Goal: Use online tool/utility: Utilize a website feature to perform a specific function

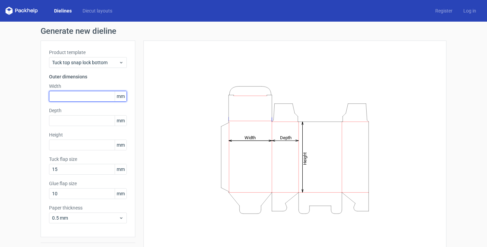
click at [86, 96] on input "text" at bounding box center [88, 96] width 78 height 11
click at [123, 97] on span "mm" at bounding box center [121, 96] width 12 height 10
click at [119, 55] on label "Product template" at bounding box center [88, 52] width 78 height 7
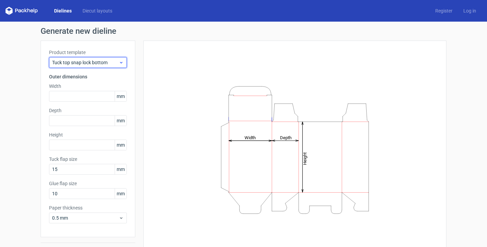
click at [95, 63] on span "Tuck top snap lock bottom" at bounding box center [85, 62] width 67 height 7
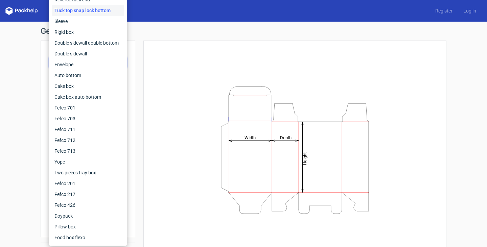
click at [160, 55] on div "Height Depth Width" at bounding box center [295, 150] width 286 height 202
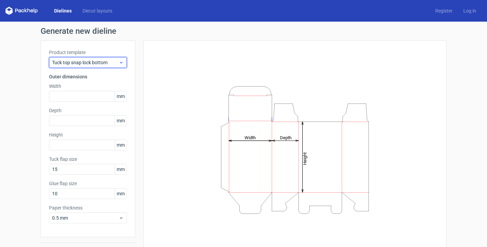
click at [110, 63] on span "Tuck top snap lock bottom" at bounding box center [85, 62] width 67 height 7
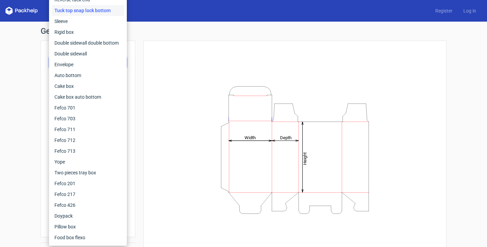
click at [158, 97] on div "Height Depth Width" at bounding box center [295, 150] width 286 height 202
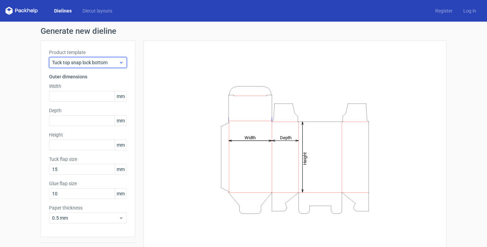
click at [109, 67] on div "Tuck top snap lock bottom" at bounding box center [88, 62] width 78 height 11
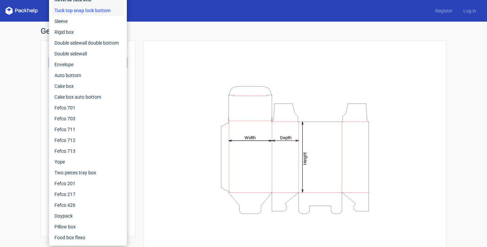
click at [79, 1] on div "Reverse tuck end" at bounding box center [88, -1] width 72 height 11
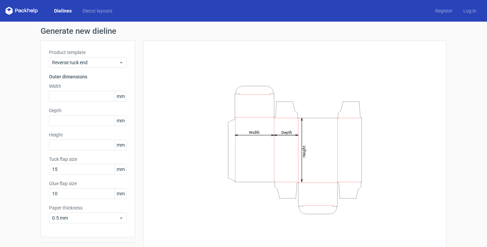
click at [123, 96] on span "mm" at bounding box center [121, 96] width 12 height 10
click at [91, 99] on input "text" at bounding box center [88, 96] width 78 height 11
click at [124, 95] on span "mm" at bounding box center [121, 96] width 12 height 10
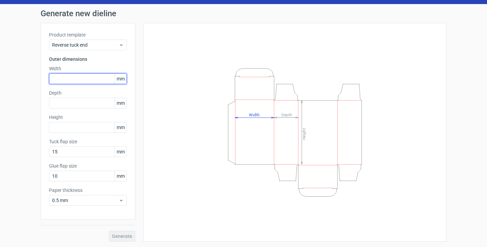
click at [80, 77] on input "text" at bounding box center [88, 78] width 78 height 11
click at [257, 116] on tspan "Width" at bounding box center [254, 114] width 11 height 5
click at [248, 116] on icon "Height Depth Width" at bounding box center [294, 132] width 203 height 135
click at [260, 123] on icon "Height Depth Width" at bounding box center [294, 132] width 203 height 135
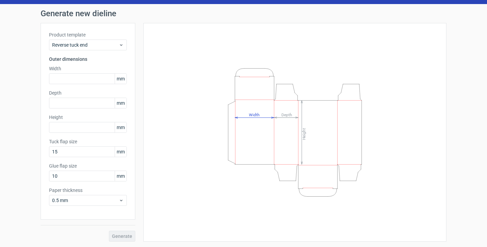
click at [260, 113] on icon "Height Depth Width" at bounding box center [294, 132] width 203 height 135
click at [259, 114] on tspan "Width" at bounding box center [254, 114] width 11 height 5
click at [260, 114] on icon "Height Depth Width" at bounding box center [294, 132] width 203 height 135
click at [255, 114] on tspan "Width" at bounding box center [254, 114] width 11 height 5
click at [72, 78] on input "text" at bounding box center [88, 78] width 78 height 11
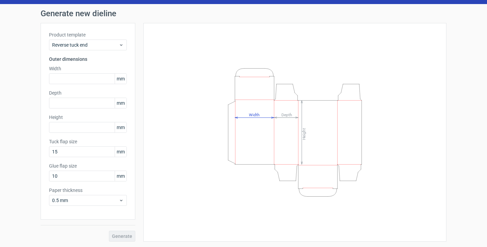
click at [118, 77] on span "mm" at bounding box center [121, 79] width 12 height 10
click at [128, 98] on div "Product template Reverse tuck end Outer dimensions Width mm Depth mm Height [PE…" at bounding box center [88, 121] width 95 height 197
click at [119, 97] on div "Depth mm" at bounding box center [88, 99] width 78 height 19
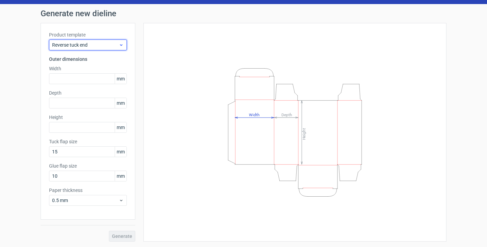
click at [120, 41] on div "Reverse tuck end" at bounding box center [88, 45] width 78 height 11
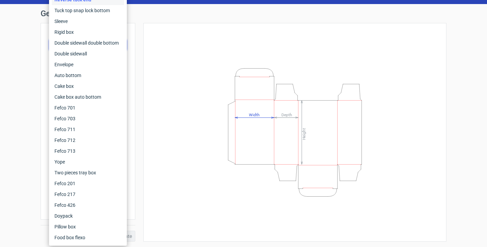
click at [184, 46] on div "Height Depth Width" at bounding box center [295, 132] width 286 height 202
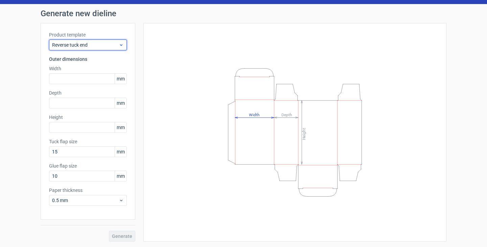
click at [115, 47] on span "Reverse tuck end" at bounding box center [85, 45] width 67 height 7
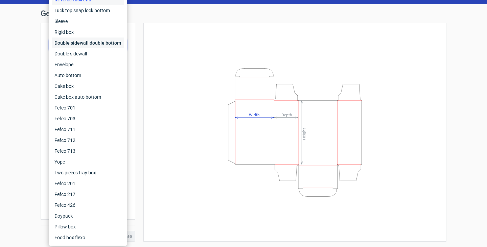
click at [108, 46] on div "Double sidewall double bottom" at bounding box center [88, 43] width 72 height 11
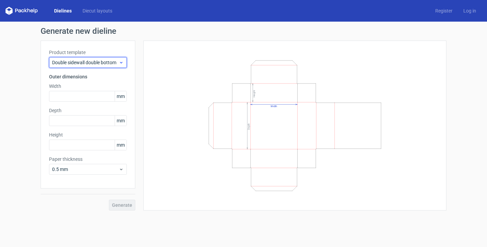
click at [109, 64] on span "Double sidewall double bottom" at bounding box center [85, 62] width 67 height 7
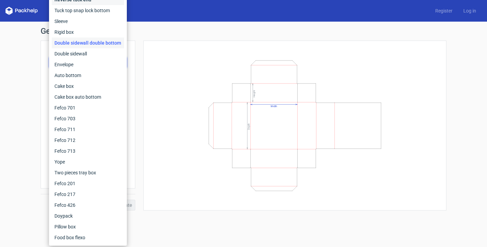
click at [94, 4] on div "Reverse tuck end" at bounding box center [88, -1] width 72 height 11
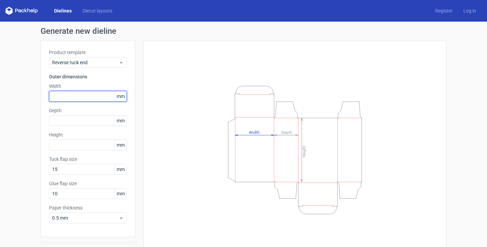
click at [82, 100] on input "text" at bounding box center [88, 96] width 78 height 11
click at [57, 101] on input "245" at bounding box center [88, 96] width 78 height 11
type input "254"
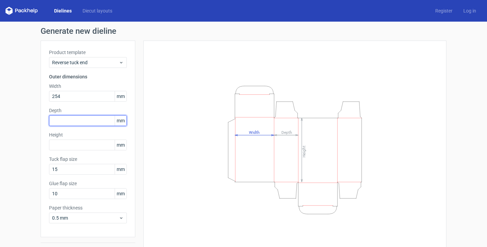
click at [93, 124] on input "text" at bounding box center [88, 120] width 78 height 11
type input "25"
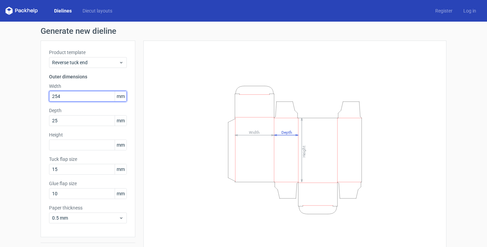
click at [79, 99] on input "254" at bounding box center [88, 96] width 78 height 11
type input "25"
click at [169, 113] on div "Height Depth Width" at bounding box center [295, 150] width 286 height 202
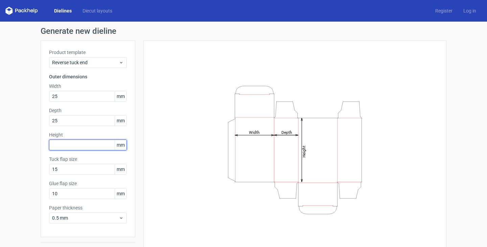
click at [68, 144] on input "text" at bounding box center [88, 145] width 78 height 11
click at [78, 144] on input "text" at bounding box center [88, 145] width 78 height 11
type input "76"
click at [167, 166] on div "Height Depth Width" at bounding box center [295, 150] width 286 height 202
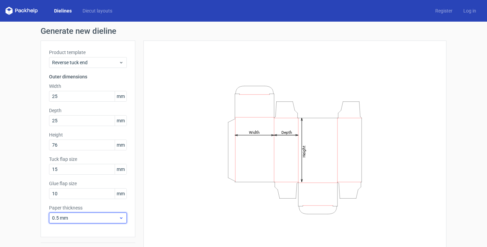
click at [85, 214] on div "0.5 mm" at bounding box center [88, 218] width 78 height 11
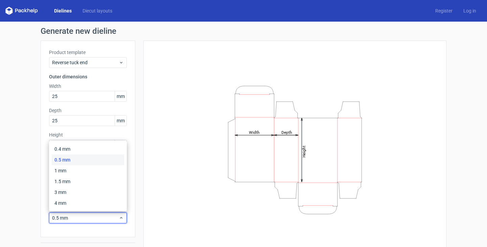
click at [190, 199] on div "Height Depth Width" at bounding box center [295, 150] width 286 height 202
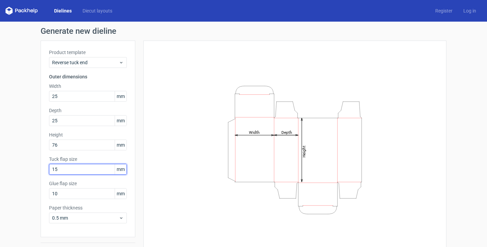
click at [68, 165] on input "15" at bounding box center [88, 169] width 78 height 11
click at [63, 171] on input "15" at bounding box center [88, 169] width 78 height 11
click at [88, 13] on link "Diecut layouts" at bounding box center [97, 10] width 41 height 7
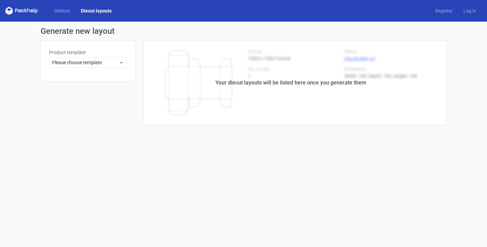
click at [64, 21] on div "Dielines Diecut layouts Register Log in" at bounding box center [243, 11] width 487 height 22
click at [63, 16] on div "Dielines Diecut layouts Register Log in" at bounding box center [243, 11] width 487 height 22
click at [63, 12] on link "Dielines" at bounding box center [62, 10] width 27 height 7
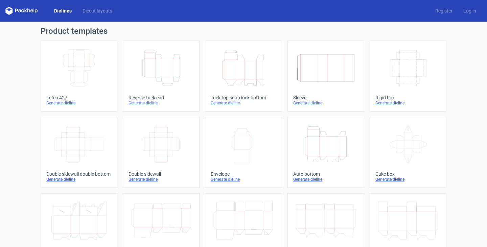
click at [168, 77] on icon "Height Depth Width" at bounding box center [161, 68] width 60 height 38
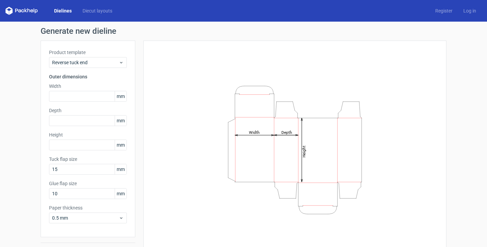
click at [120, 96] on span "mm" at bounding box center [121, 96] width 12 height 10
click at [94, 38] on div "Generate new dieline Product template Reverse tuck end Outer dimensions Width m…" at bounding box center [244, 143] width 406 height 232
